Goal: Task Accomplishment & Management: Use online tool/utility

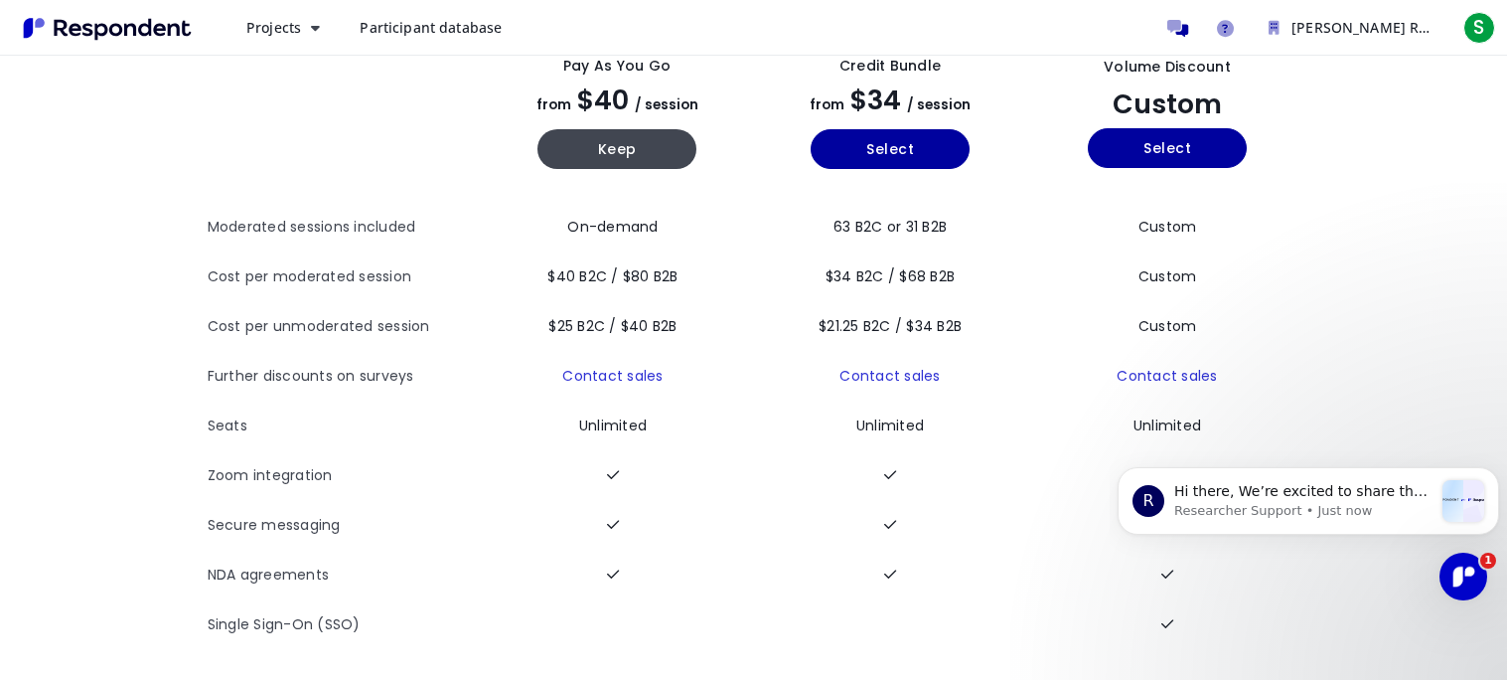
scroll to position [134, 0]
click at [1463, 516] on div "message notification from Researcher Support, Just now. Hi there, We’re excited…" at bounding box center [1464, 501] width 42 height 42
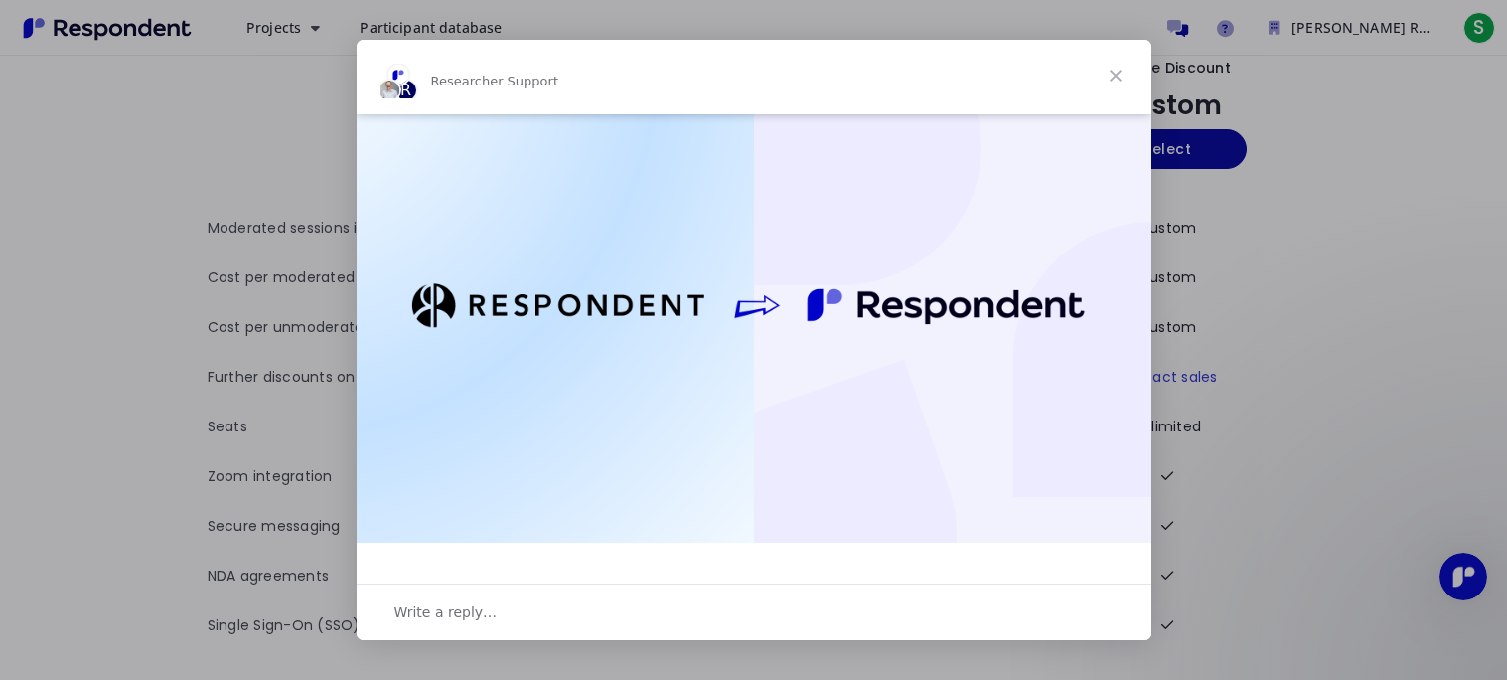
scroll to position [283, 0]
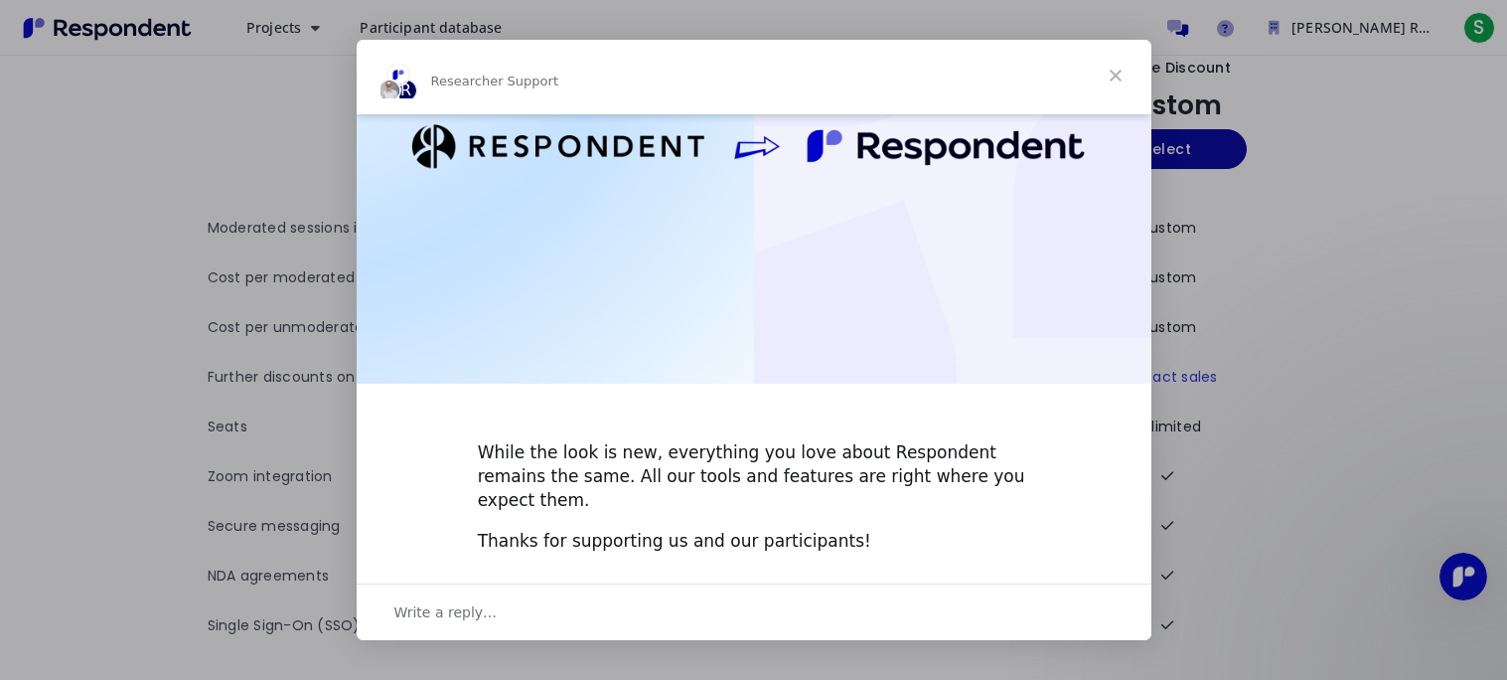
click at [1126, 70] on span "Close" at bounding box center [1116, 76] width 72 height 72
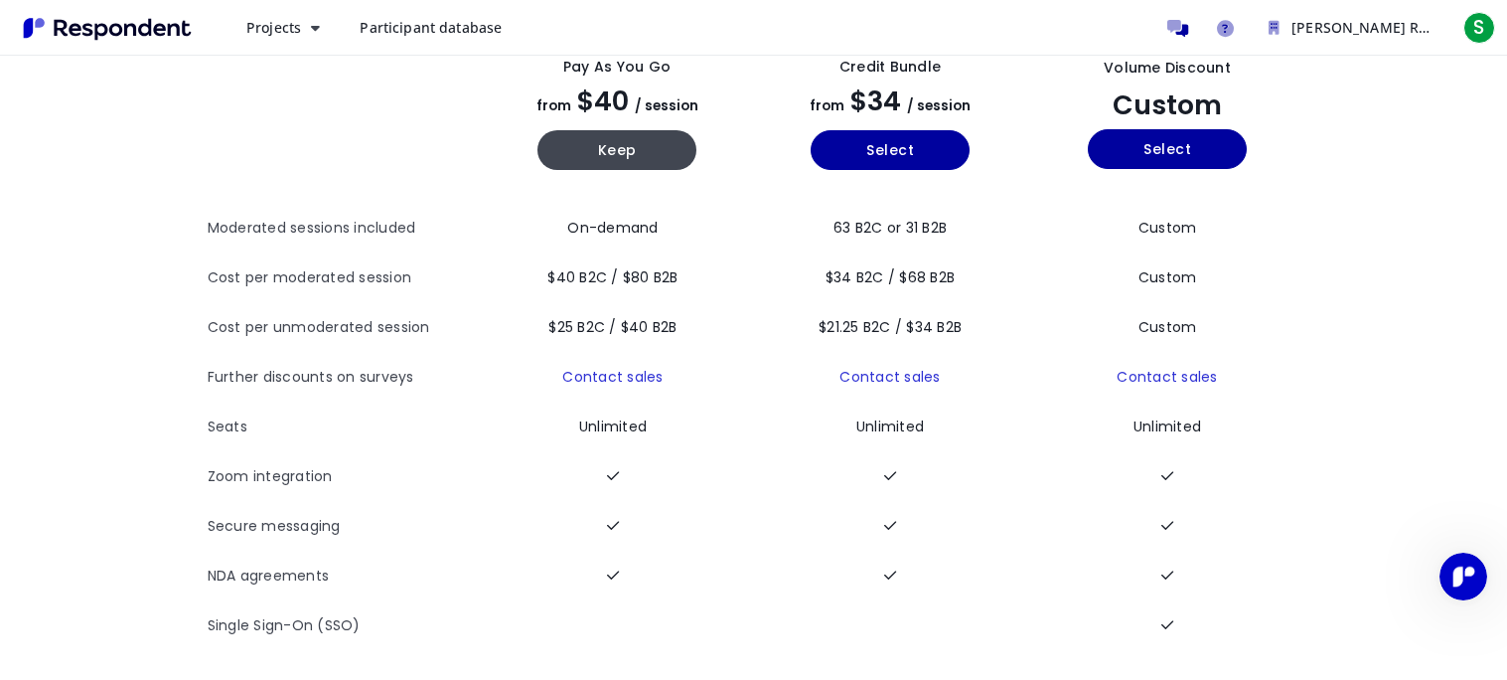
click at [1457, 546] on div "Get Volume Discounts View all plan details Pay as you go from $40 / session Kee…" at bounding box center [753, 302] width 1507 height 761
click at [1458, 574] on icon "Open Intercom Messenger" at bounding box center [1461, 573] width 33 height 33
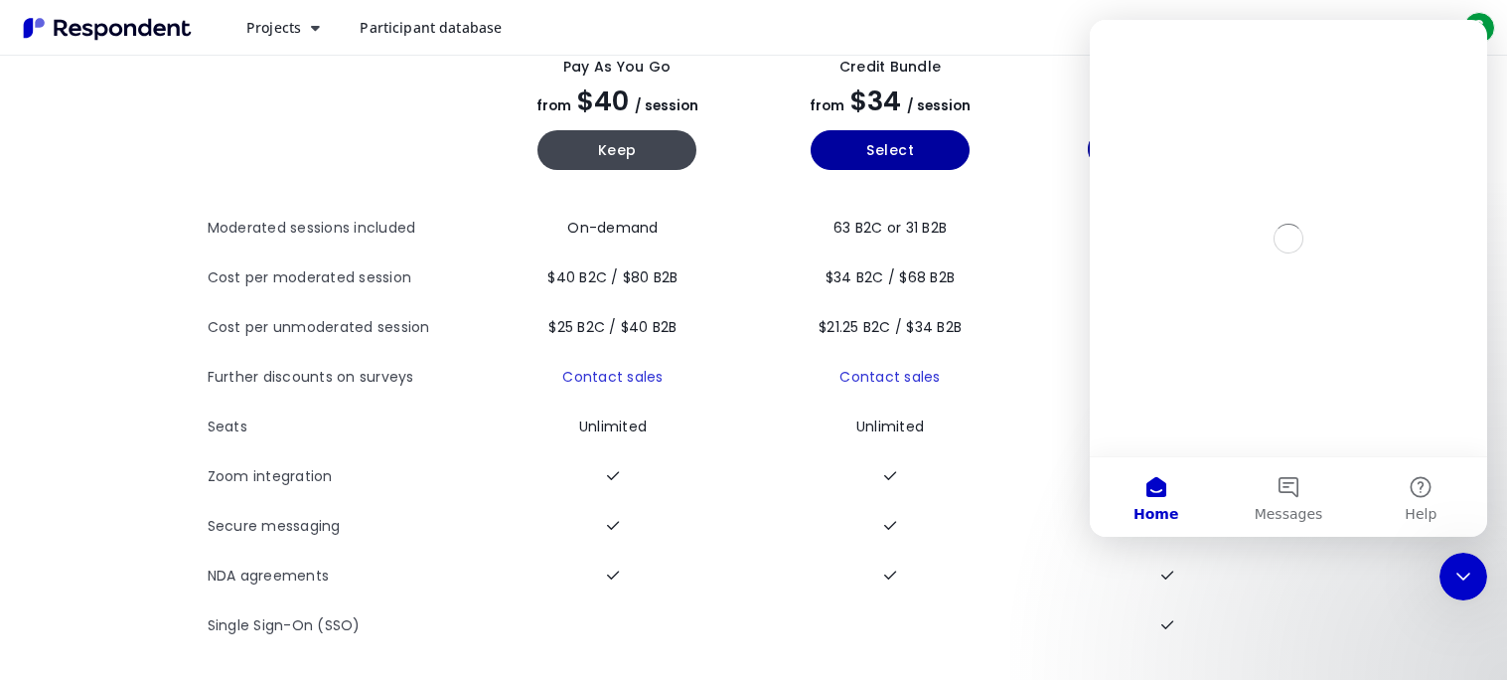
scroll to position [106, 0]
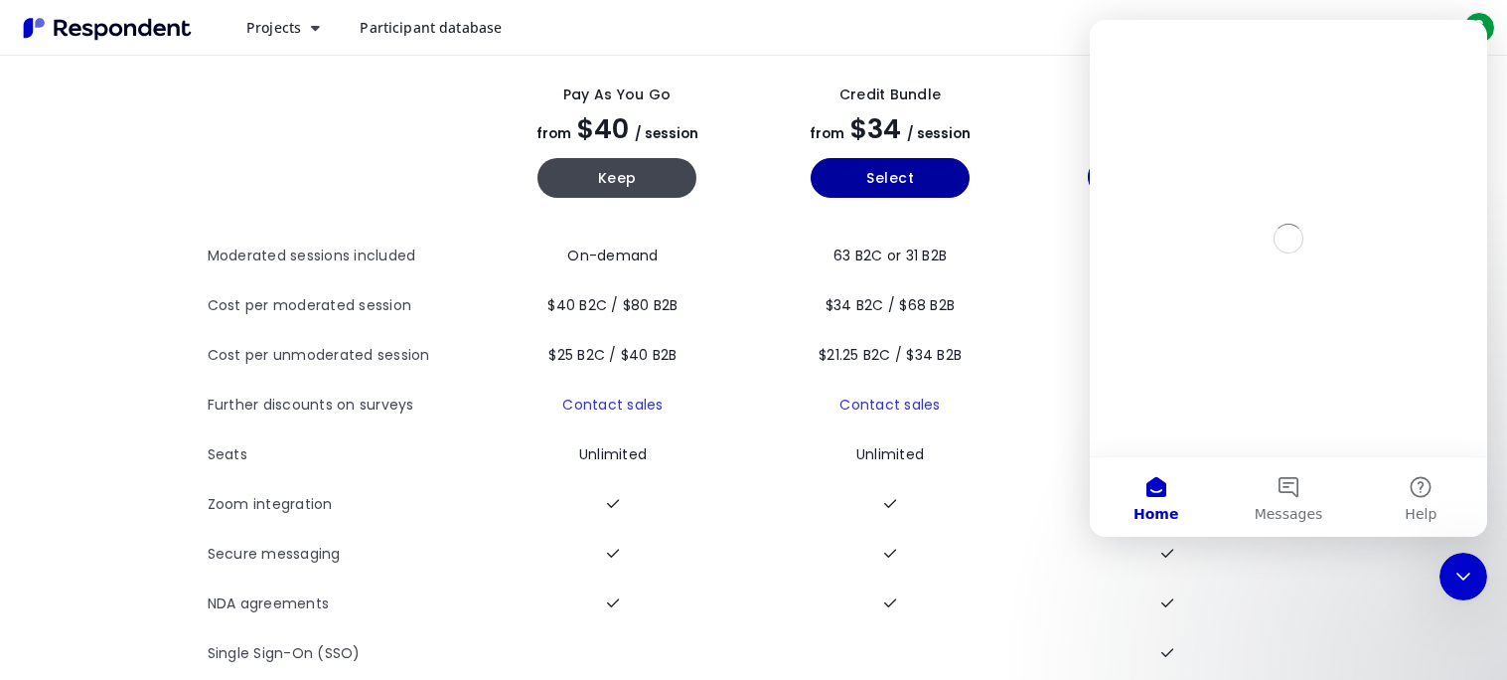
click at [1360, 593] on section "The table outlines the plans provided by Respondent for comparison, and include…" at bounding box center [754, 366] width 1380 height 626
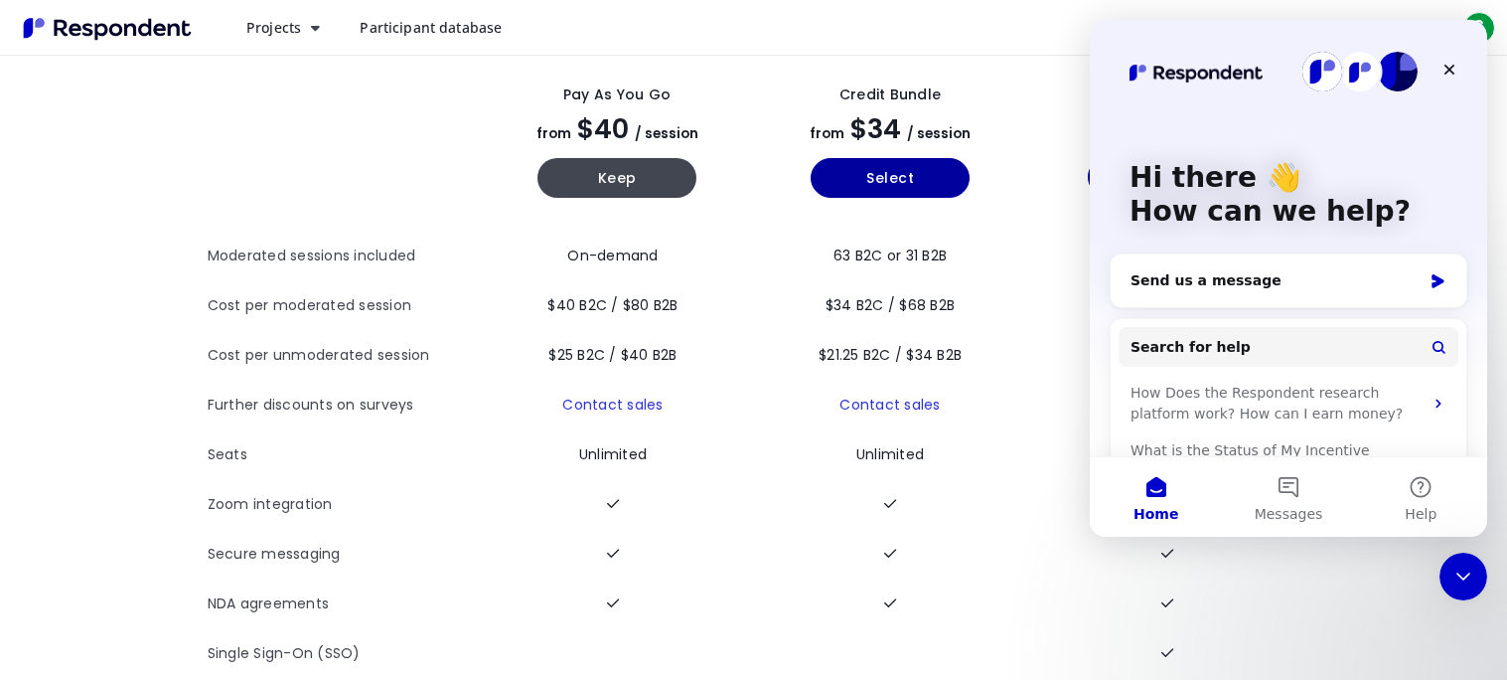
click at [1359, 596] on section "The table outlines the plans provided by Respondent for comparison, and include…" at bounding box center [754, 366] width 1380 height 626
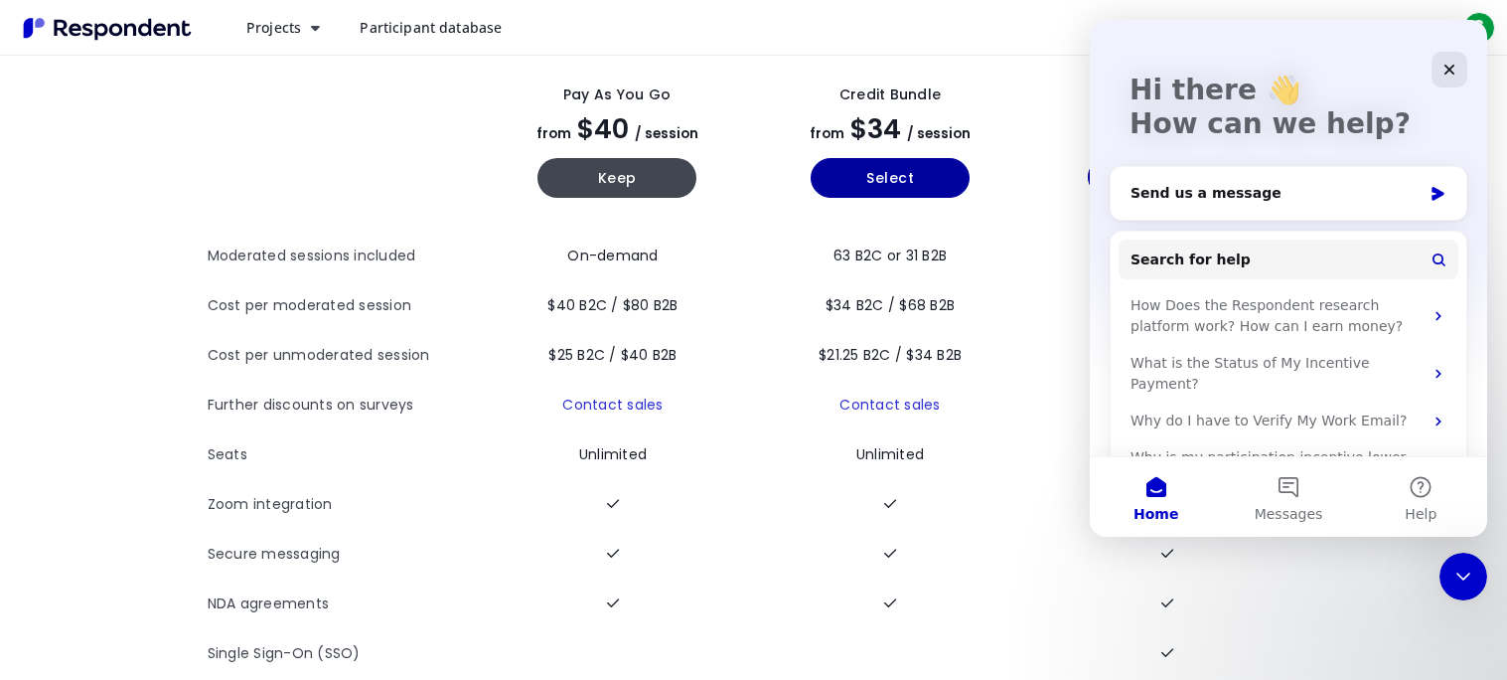
scroll to position [126, 0]
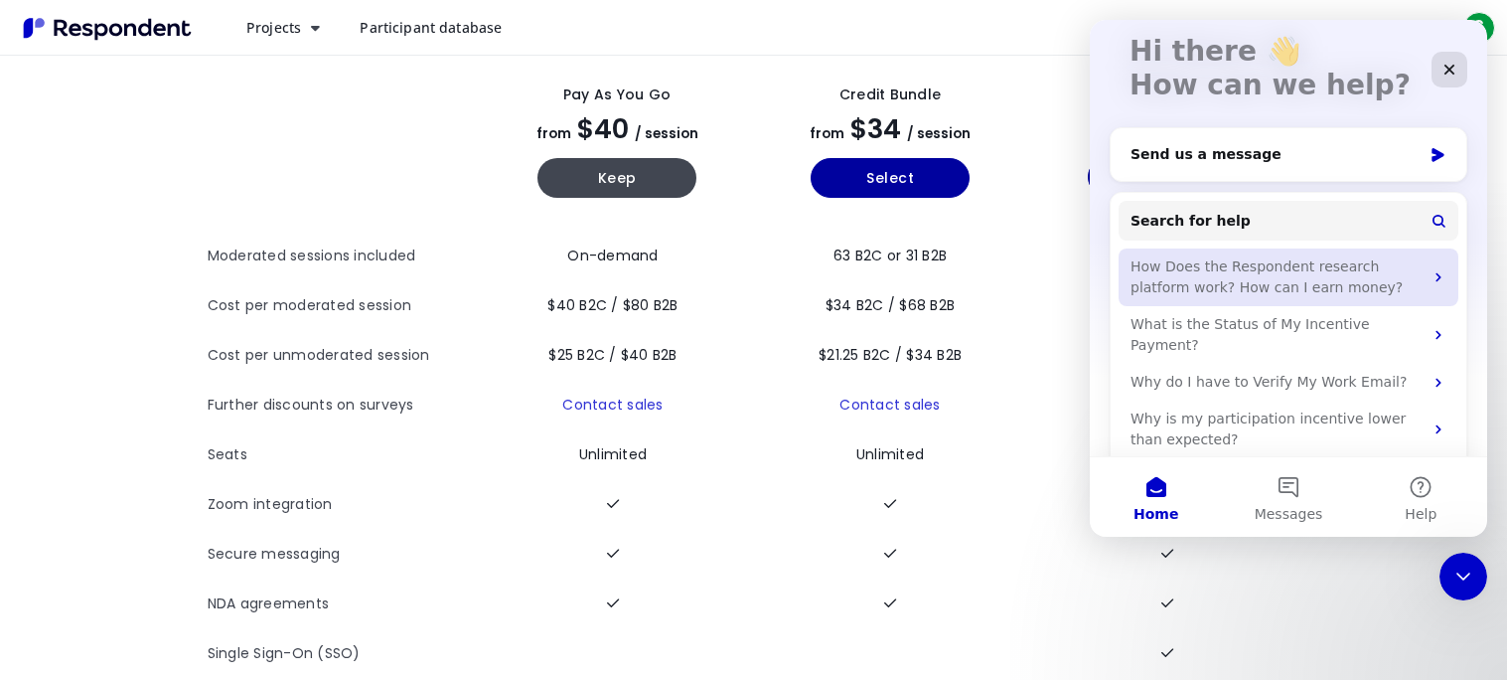
click at [1350, 297] on div "How Does the Respondent research platform work? How can I earn money?" at bounding box center [1289, 277] width 340 height 58
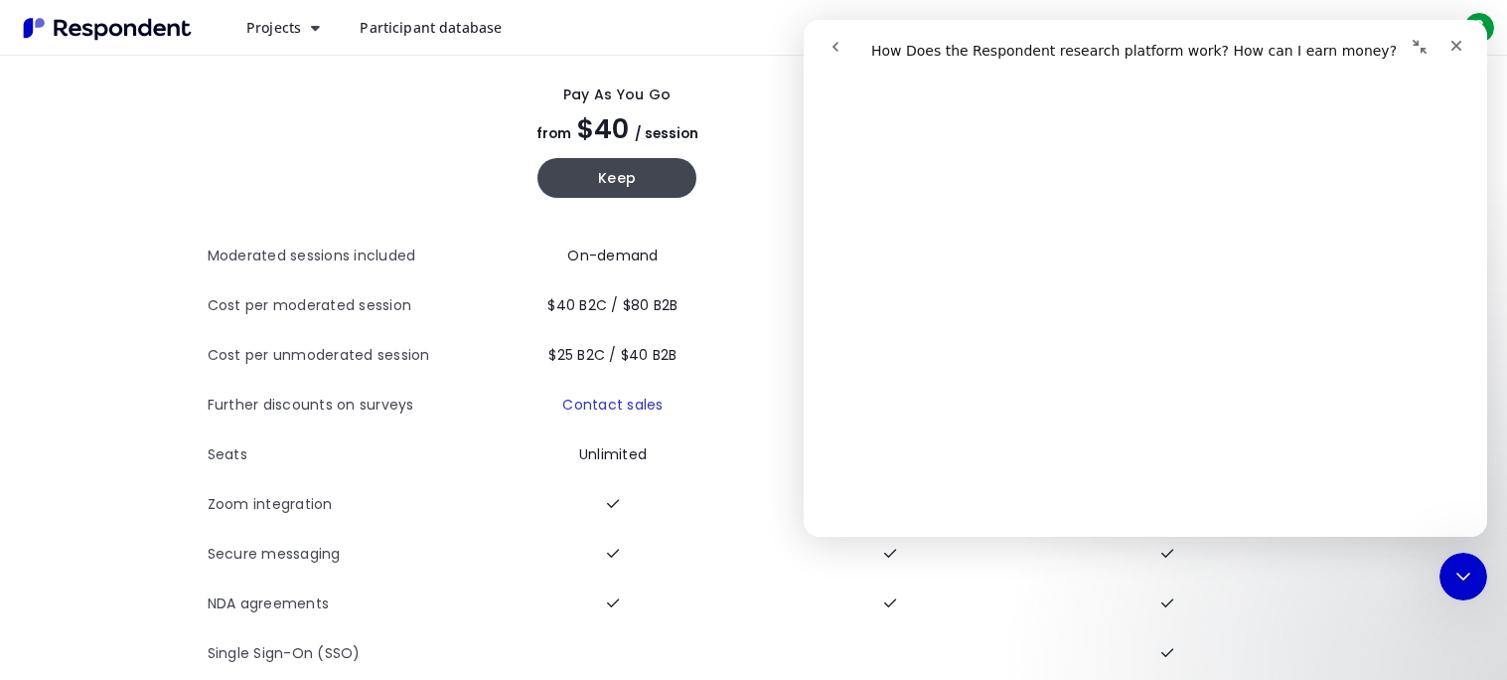
scroll to position [678, 0]
click at [754, 256] on td "63 B2C or 31 B2B" at bounding box center [890, 257] width 273 height 50
click at [1466, 50] on div "Close" at bounding box center [1457, 46] width 36 height 36
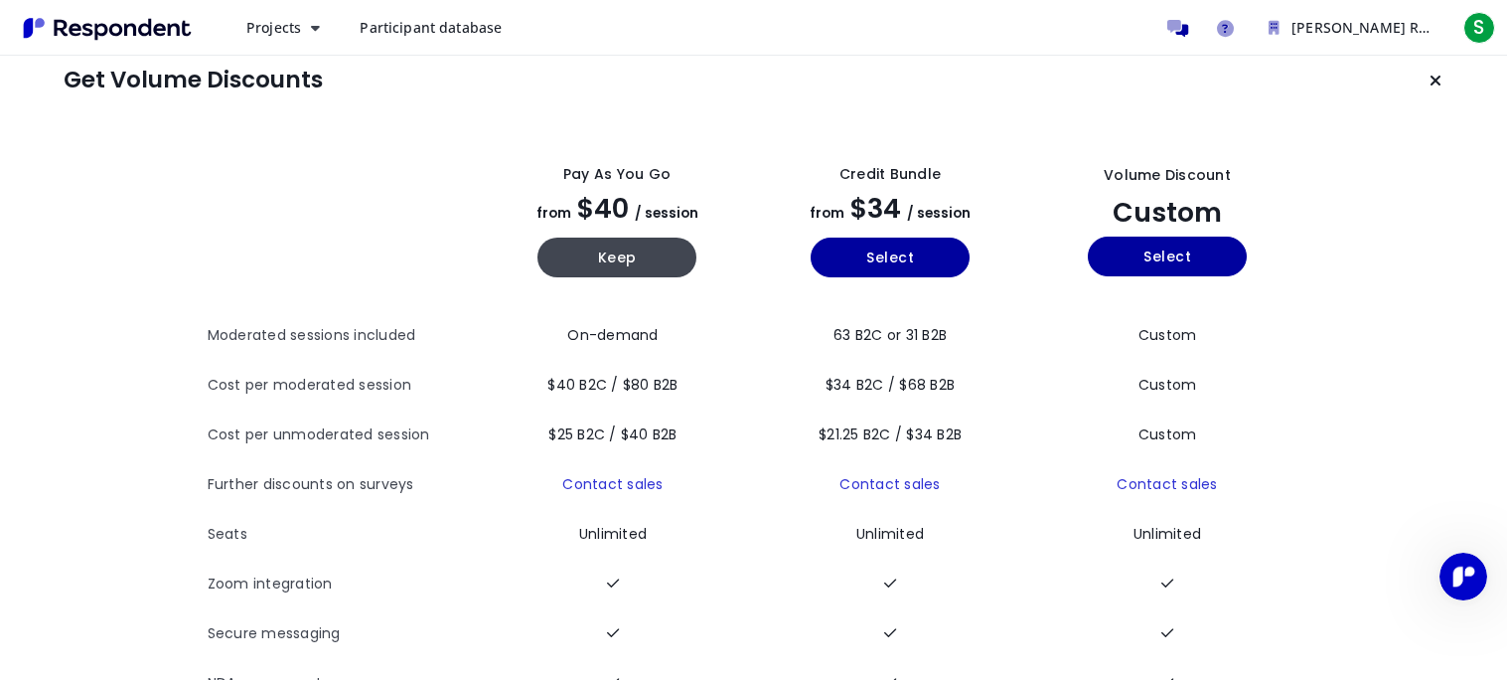
scroll to position [22, 0]
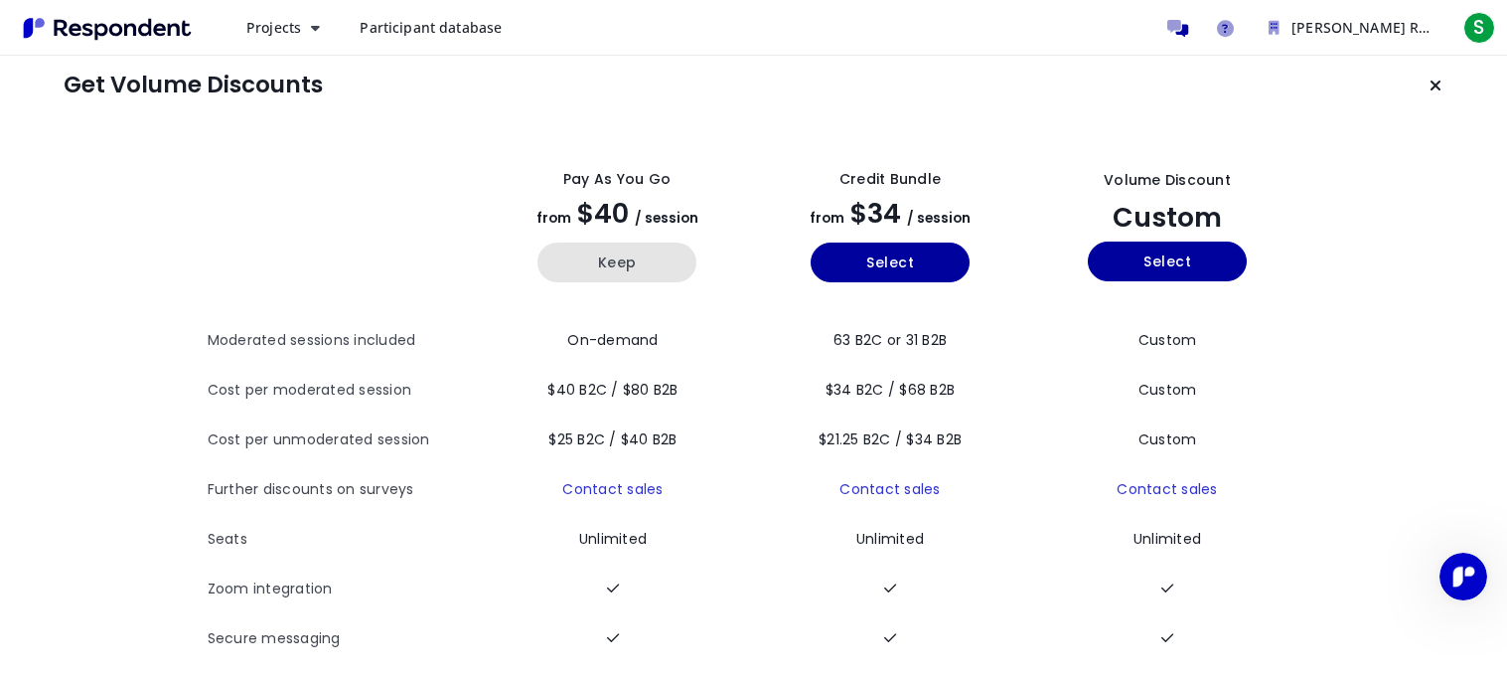
click at [639, 263] on button "Keep" at bounding box center [617, 262] width 159 height 40
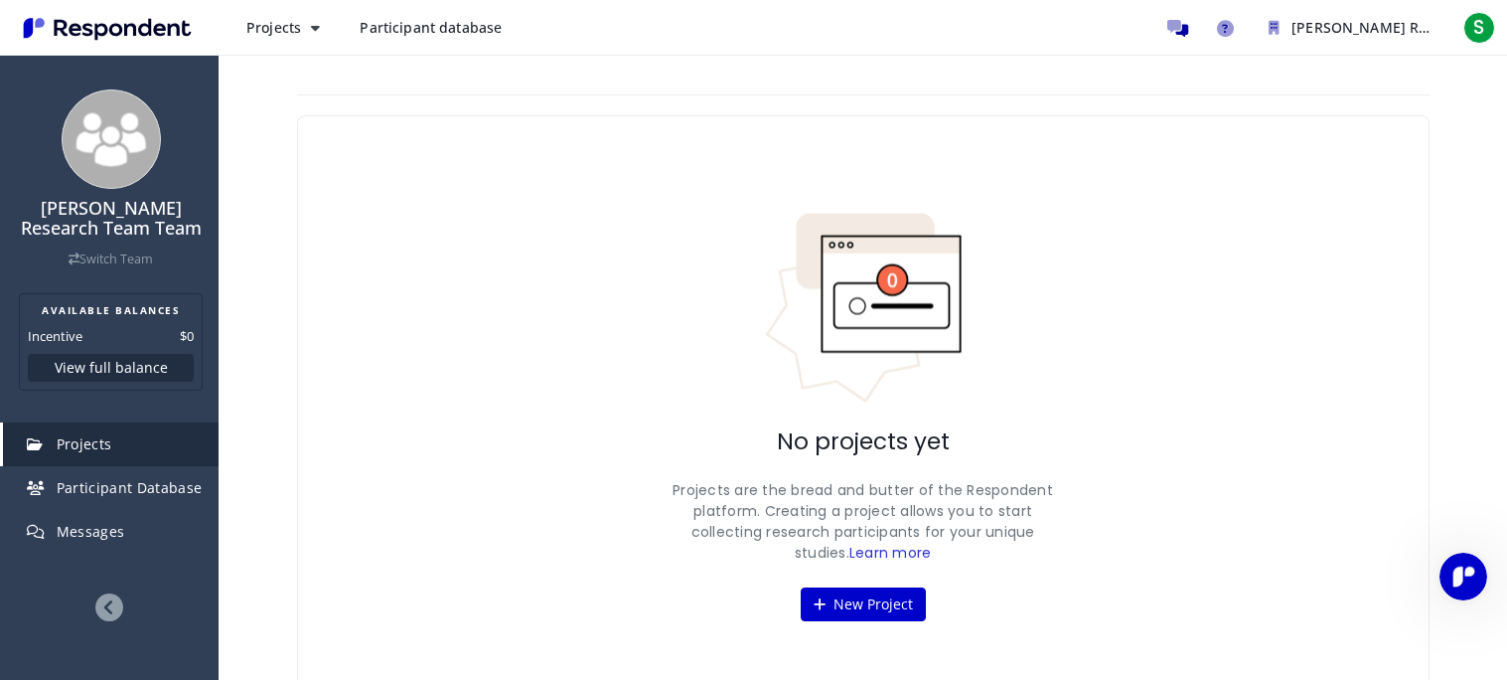
scroll to position [34, 0]
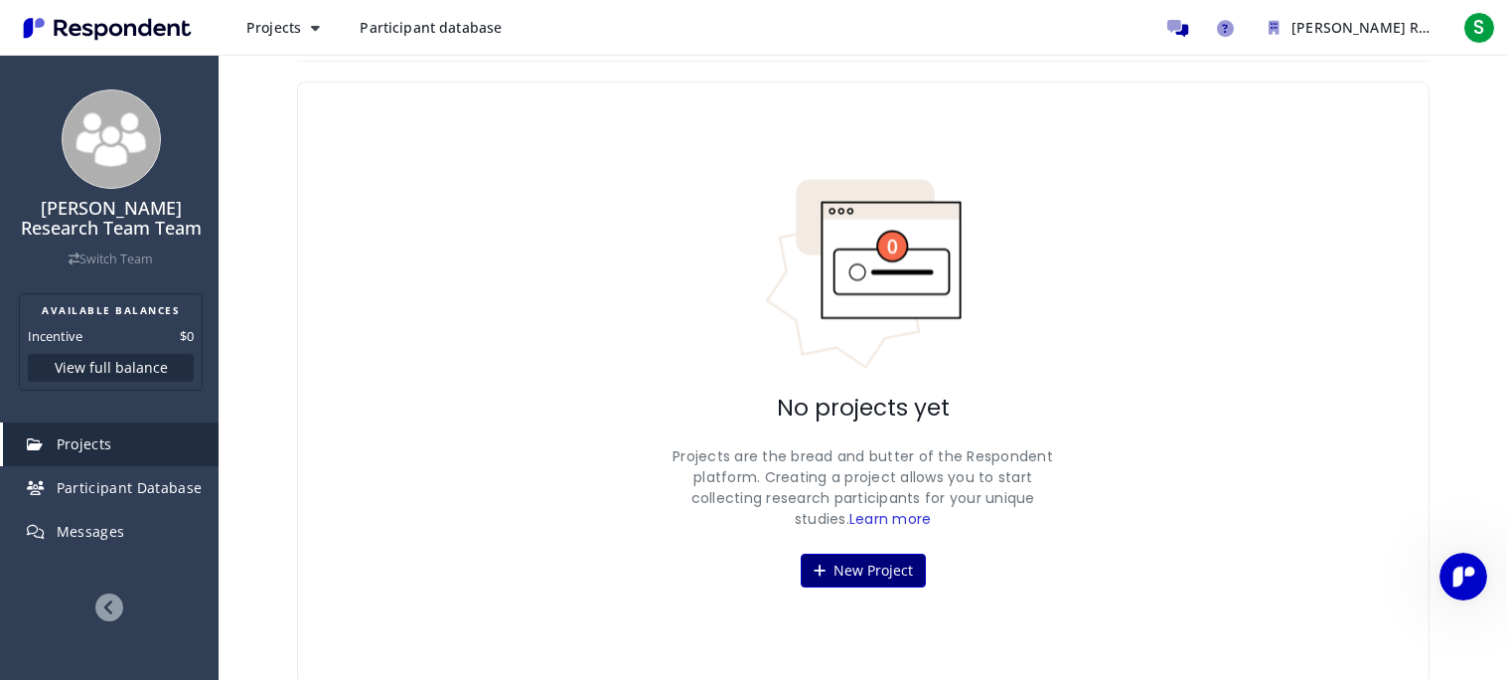
click at [829, 572] on button "New Project" at bounding box center [863, 570] width 125 height 34
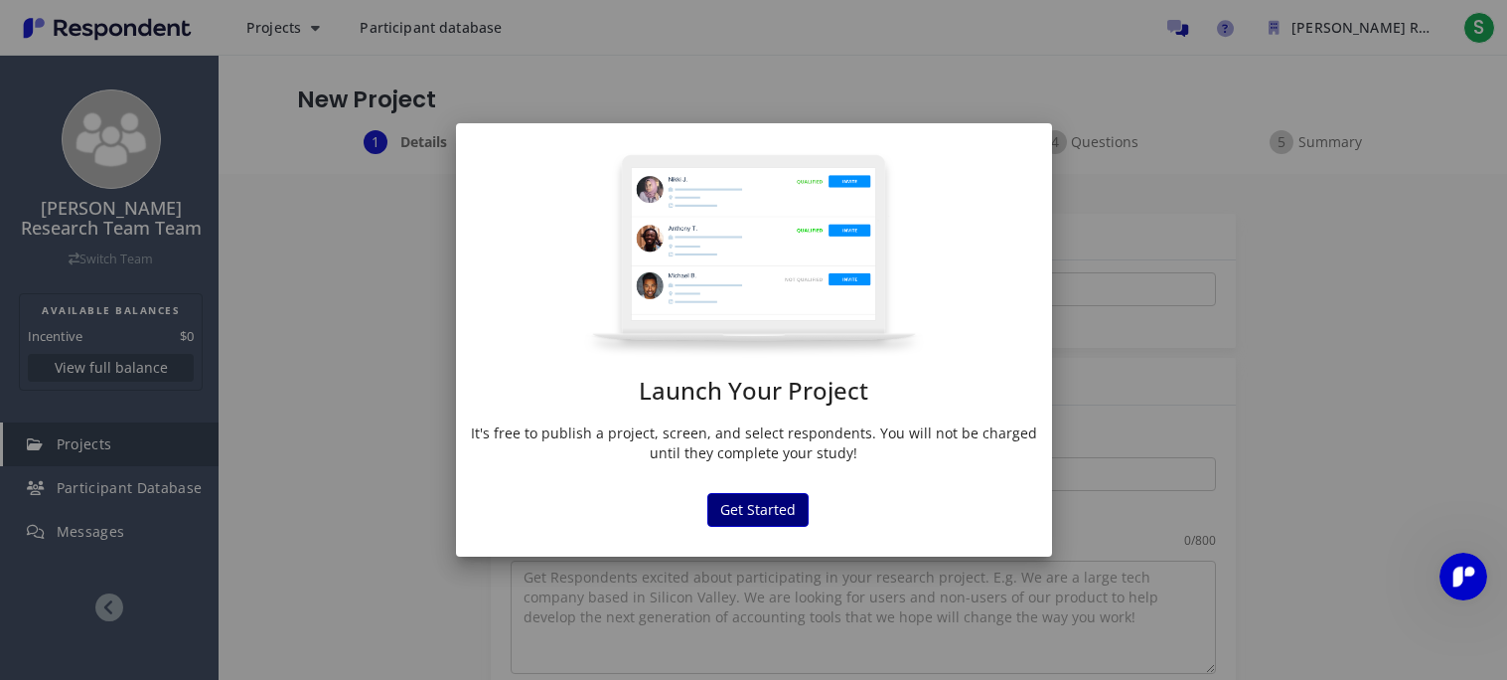
click at [755, 508] on button "Get Started" at bounding box center [757, 510] width 101 height 34
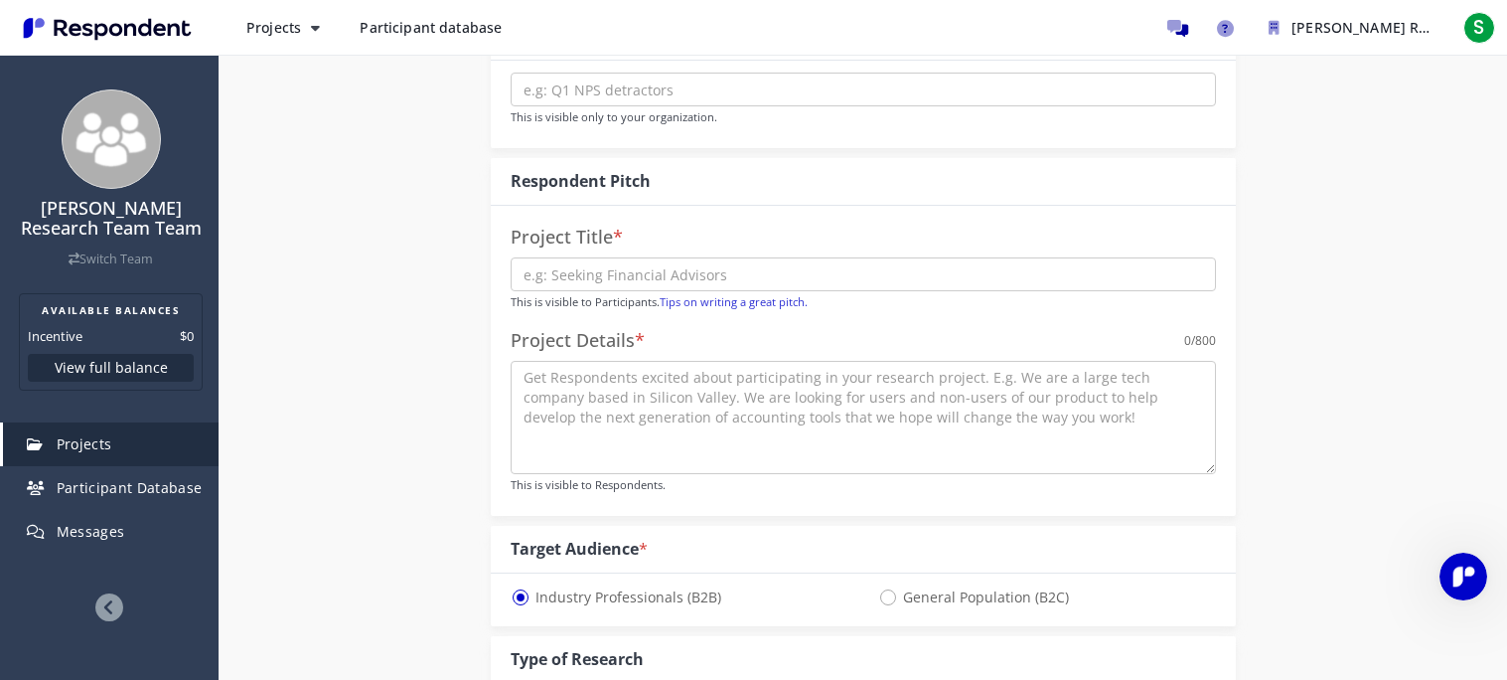
scroll to position [180, 0]
